Goal: Communication & Community: Answer question/provide support

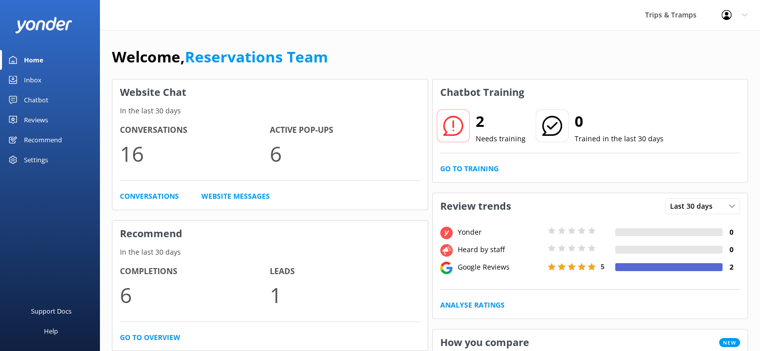
click at [33, 101] on div "Chatbot" at bounding box center [36, 100] width 24 height 20
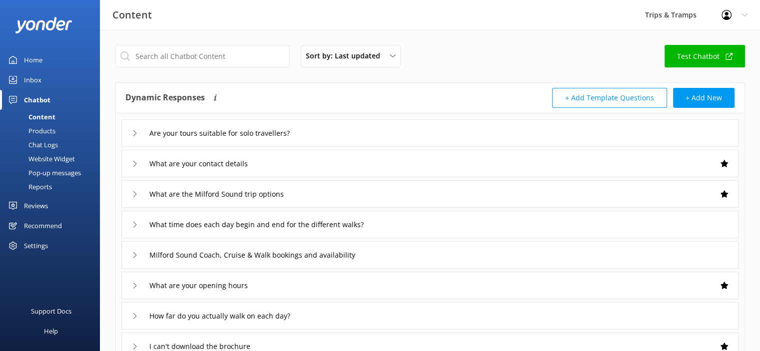
click at [35, 83] on div "Inbox" at bounding box center [32, 80] width 17 height 20
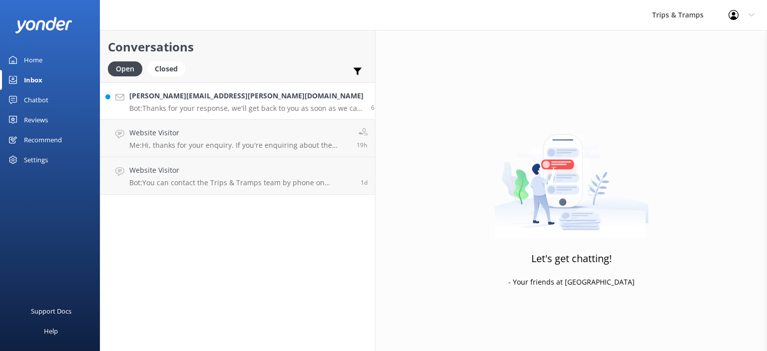
click at [174, 105] on p "Bot: Thanks for your response, we'll get back to you as soon as we can during o…" at bounding box center [246, 108] width 234 height 9
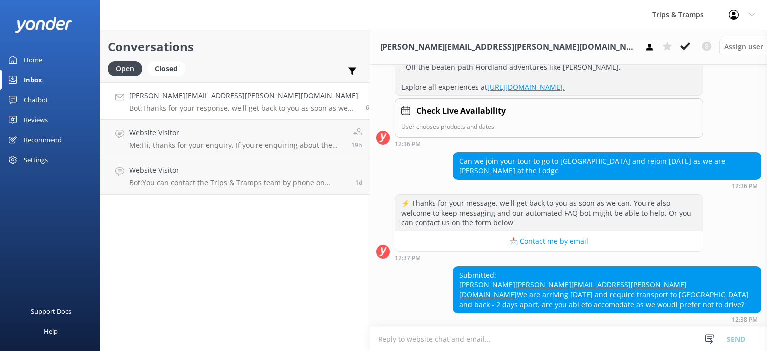
scroll to position [200, 0]
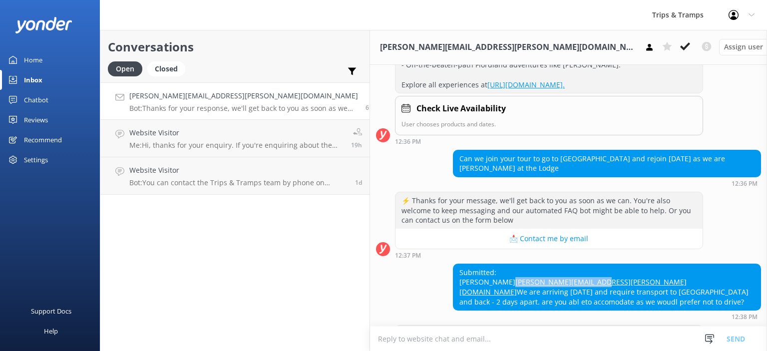
drag, startPoint x: 501, startPoint y: 251, endPoint x: 397, endPoint y: 250, distance: 103.9
click at [454, 264] on div "Submitted: [PERSON_NAME] [PERSON_NAME][EMAIL_ADDRESS][PERSON_NAME][DOMAIN_NAME]…" at bounding box center [607, 287] width 307 height 46
copy link "[PERSON_NAME][EMAIL_ADDRESS][PERSON_NAME][DOMAIN_NAME]"
click at [510, 264] on div "Submitted: [PERSON_NAME] [PERSON_NAME][EMAIL_ADDRESS][PERSON_NAME][DOMAIN_NAME]…" at bounding box center [607, 287] width 307 height 46
